Goal: Complete application form

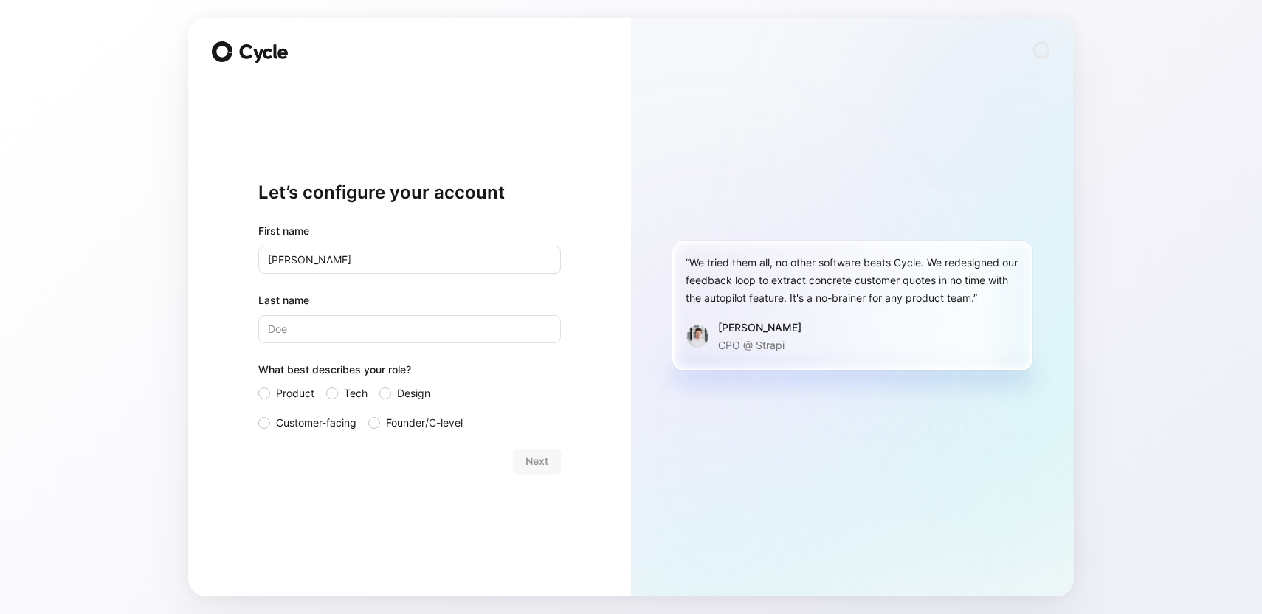
type input "[PERSON_NAME]"
click at [266, 424] on div at bounding box center [264, 423] width 12 height 12
click at [258, 414] on input "Customer-facing" at bounding box center [258, 414] width 0 height 0
click at [263, 393] on div at bounding box center [264, 393] width 12 height 12
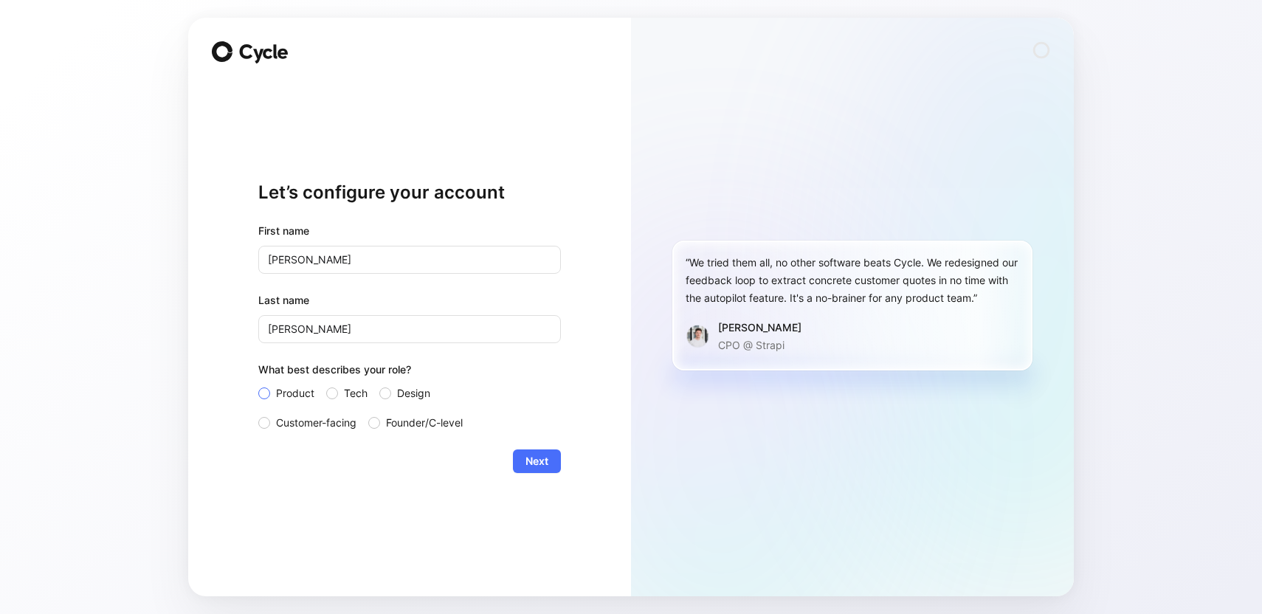
click at [258, 385] on input "Product" at bounding box center [258, 385] width 0 height 0
click at [332, 398] on div at bounding box center [332, 393] width 12 height 12
click at [326, 385] on input "Tech" at bounding box center [326, 385] width 0 height 0
click at [396, 398] on label "Design" at bounding box center [416, 394] width 74 height 18
click at [379, 385] on input "Design" at bounding box center [379, 385] width 0 height 0
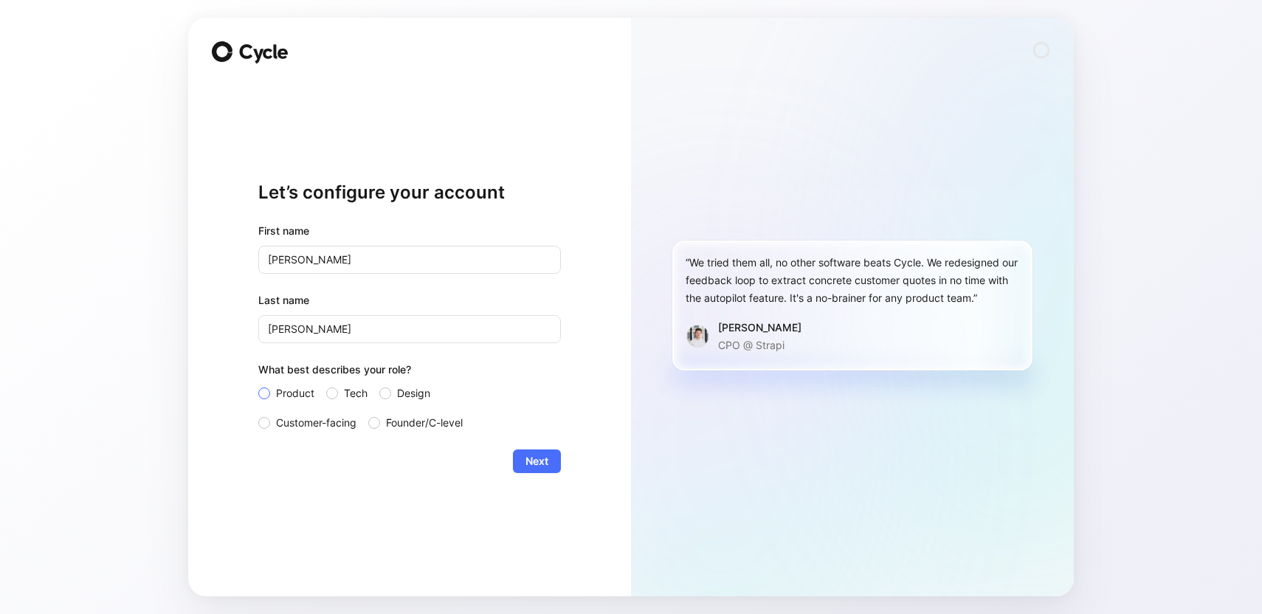
click at [262, 395] on div at bounding box center [264, 393] width 12 height 12
click at [258, 385] on input "Product" at bounding box center [258, 385] width 0 height 0
click at [263, 421] on div at bounding box center [264, 423] width 12 height 12
click at [258, 414] on input "Customer-facing" at bounding box center [258, 414] width 0 height 0
click at [533, 463] on span "Next" at bounding box center [536, 461] width 23 height 18
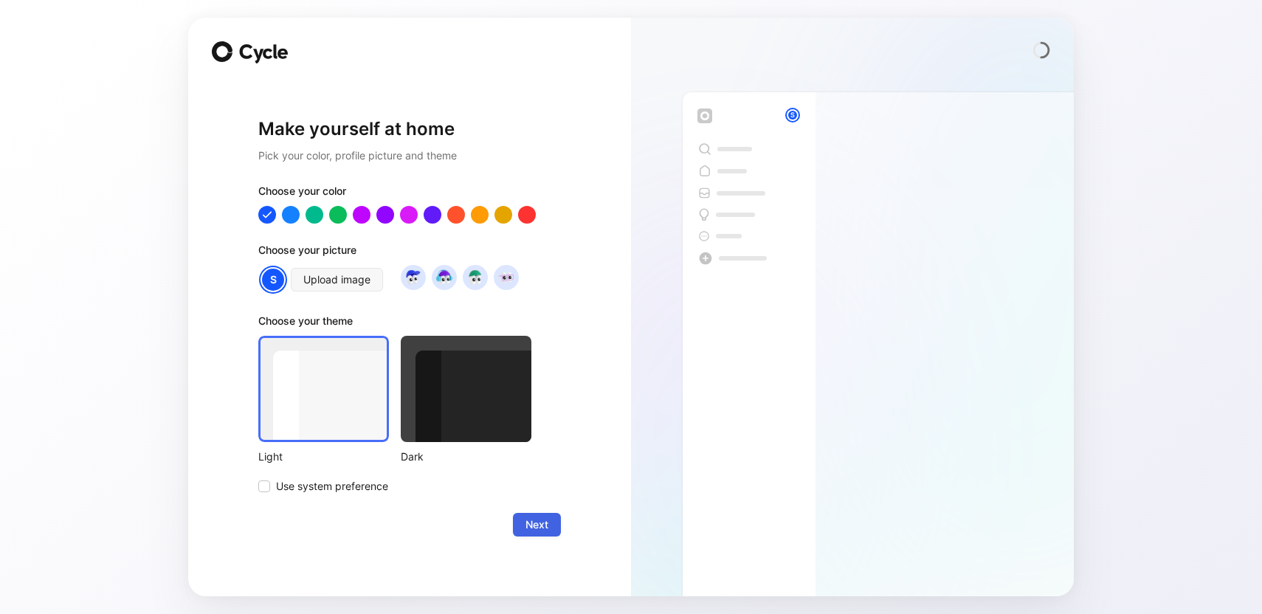
click at [531, 526] on span "Next" at bounding box center [536, 525] width 23 height 18
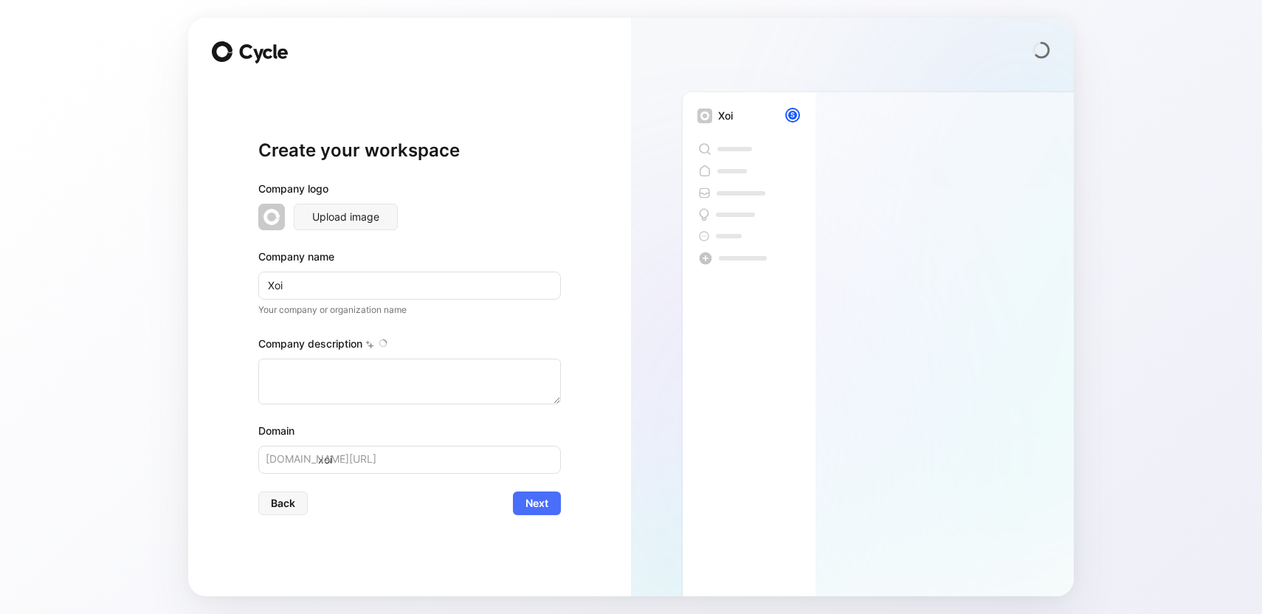
type textarea "LOr ip d sitametcon adipisc elitsed do eiusm tempori utlaboree dol mag aliquae …"
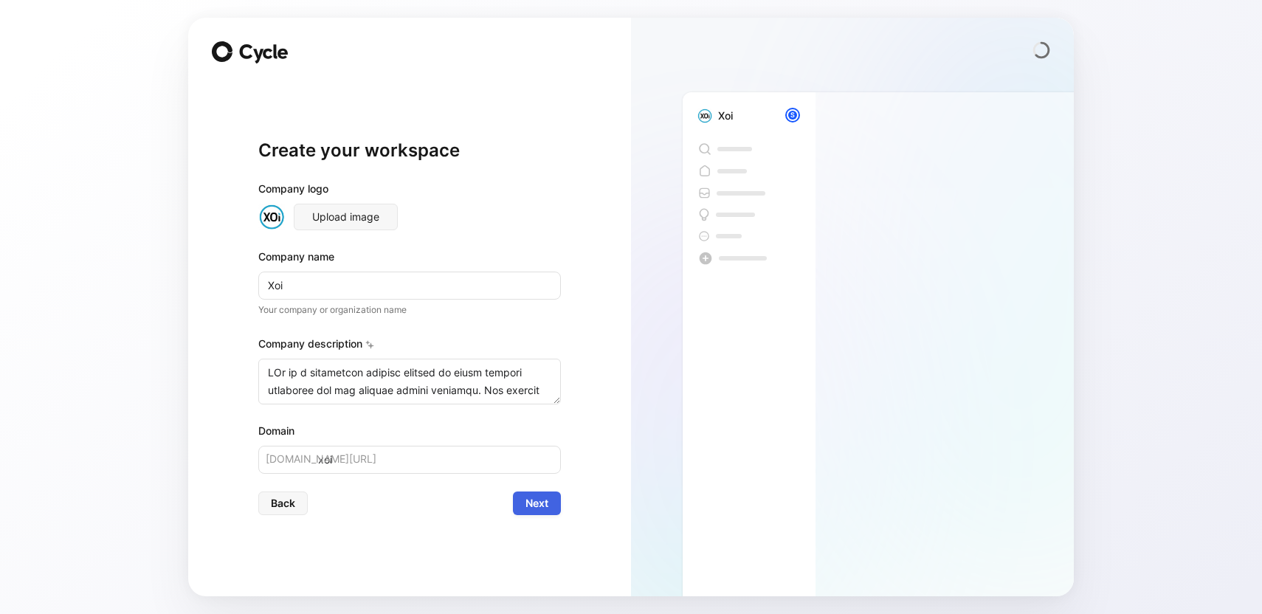
click at [528, 511] on span "Next" at bounding box center [536, 503] width 23 height 18
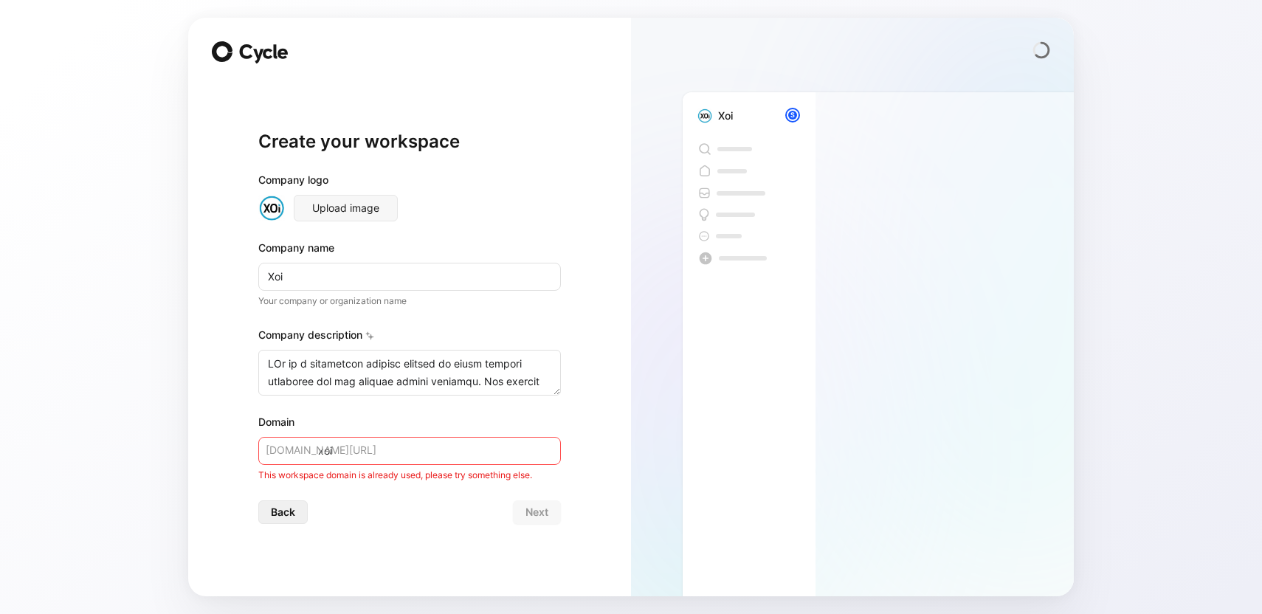
click at [292, 518] on span "Back" at bounding box center [283, 512] width 24 height 18
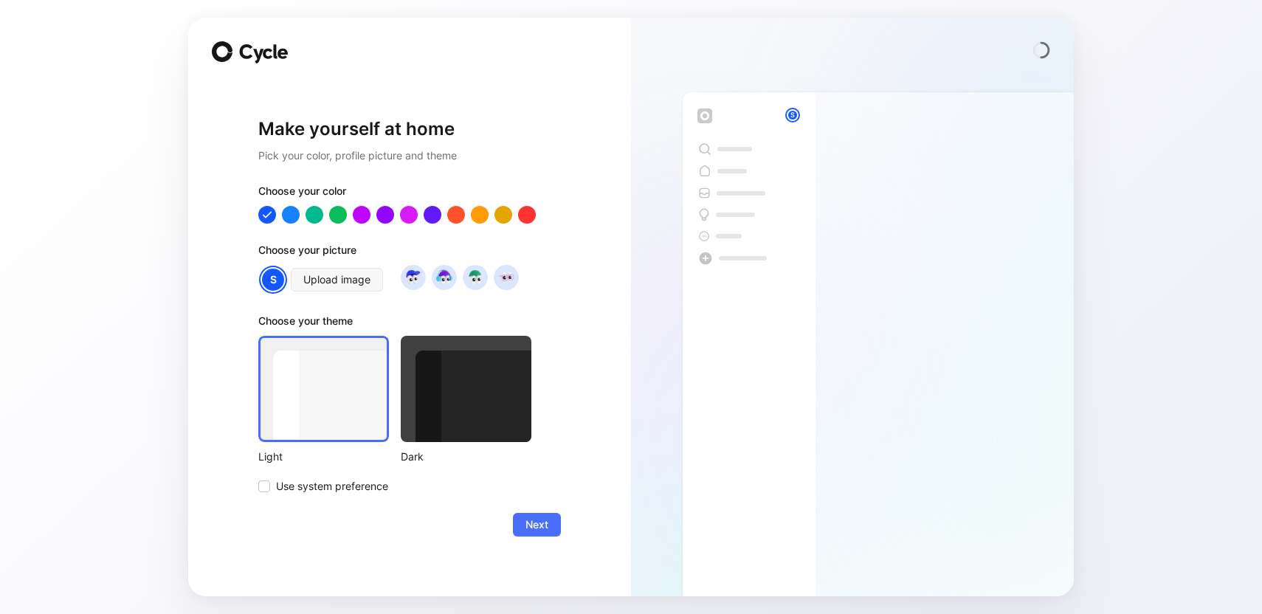
click at [292, 518] on div "Next" at bounding box center [409, 525] width 303 height 24
